Goal: Task Accomplishment & Management: Use online tool/utility

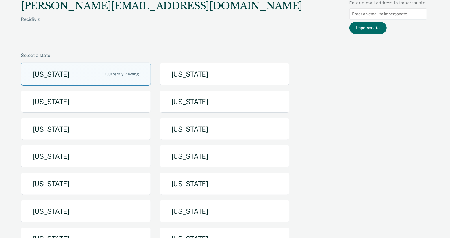
click at [94, 72] on button "[US_STATE]" at bounding box center [86, 74] width 130 height 23
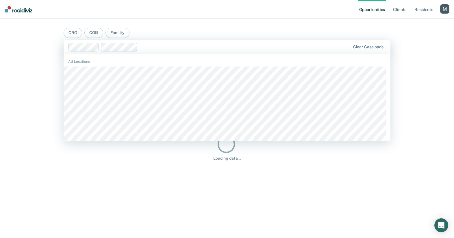
click at [281, 25] on main "CRO COIII Facility CACF, 1 of 491. 491 results available. Use Up and Down to ch…" at bounding box center [227, 122] width 341 height 206
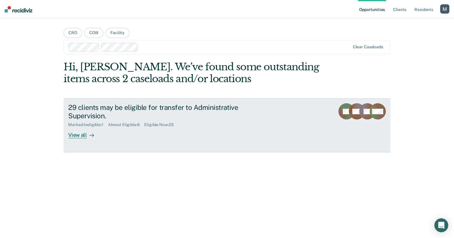
click at [200, 117] on div "29 clients may be eligible for transfer to Administrative Supervision." at bounding box center [169, 111] width 203 height 17
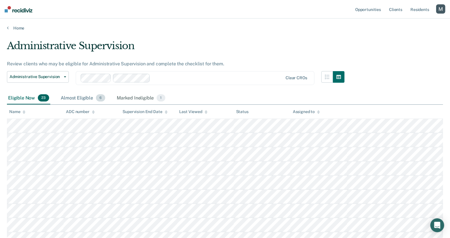
click at [87, 97] on div "Almost Eligible 6" at bounding box center [83, 98] width 47 height 13
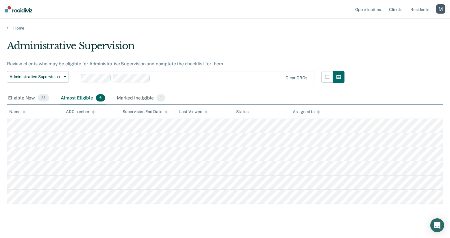
drag, startPoint x: 117, startPoint y: 97, endPoint x: 67, endPoint y: 98, distance: 50.0
click at [117, 97] on div "Marked Ineligible 1" at bounding box center [141, 98] width 51 height 13
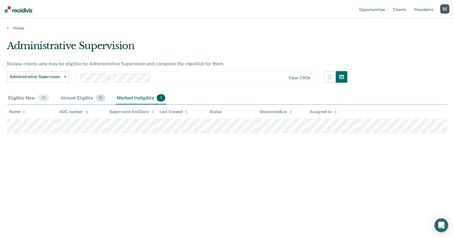
click at [34, 99] on div "Eligible Now 23" at bounding box center [28, 98] width 43 height 13
